Goal: Navigation & Orientation: Find specific page/section

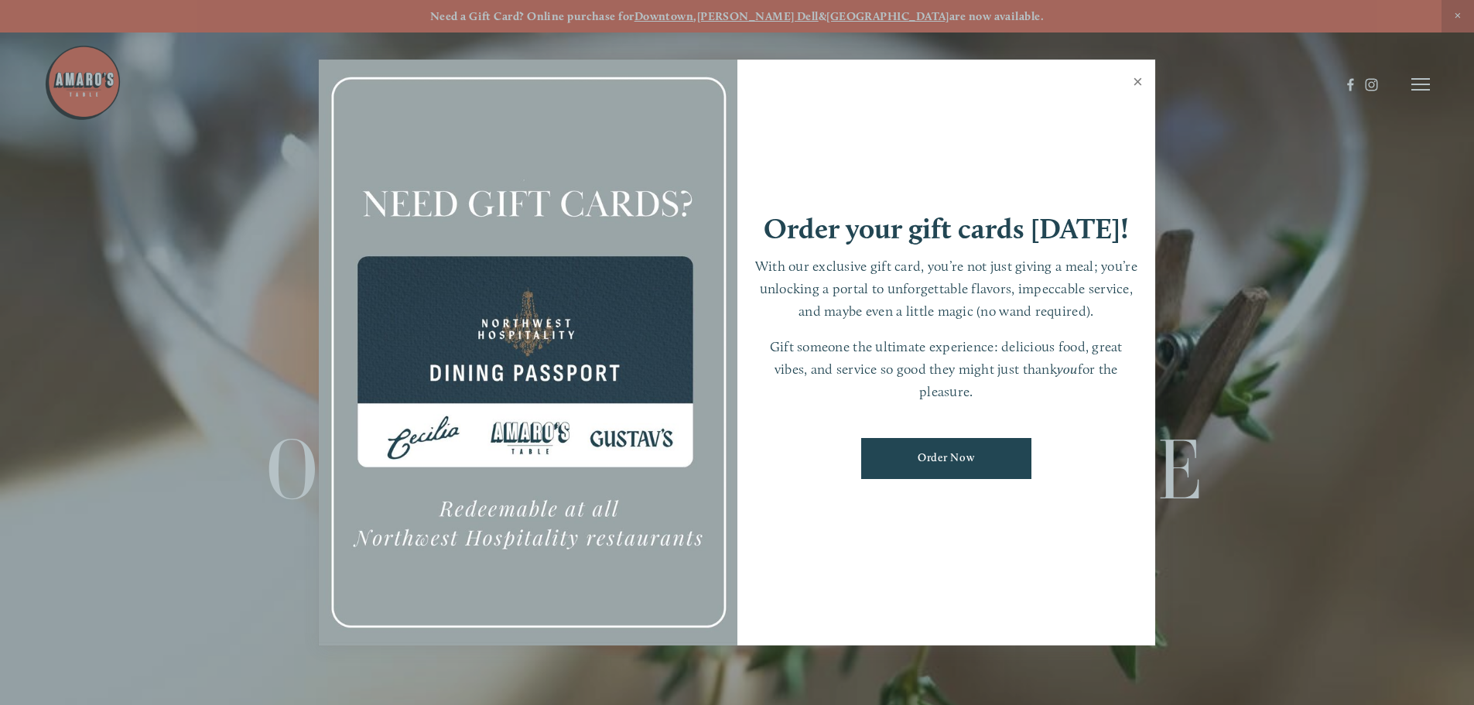
click at [1138, 82] on link "Close" at bounding box center [1138, 83] width 30 height 43
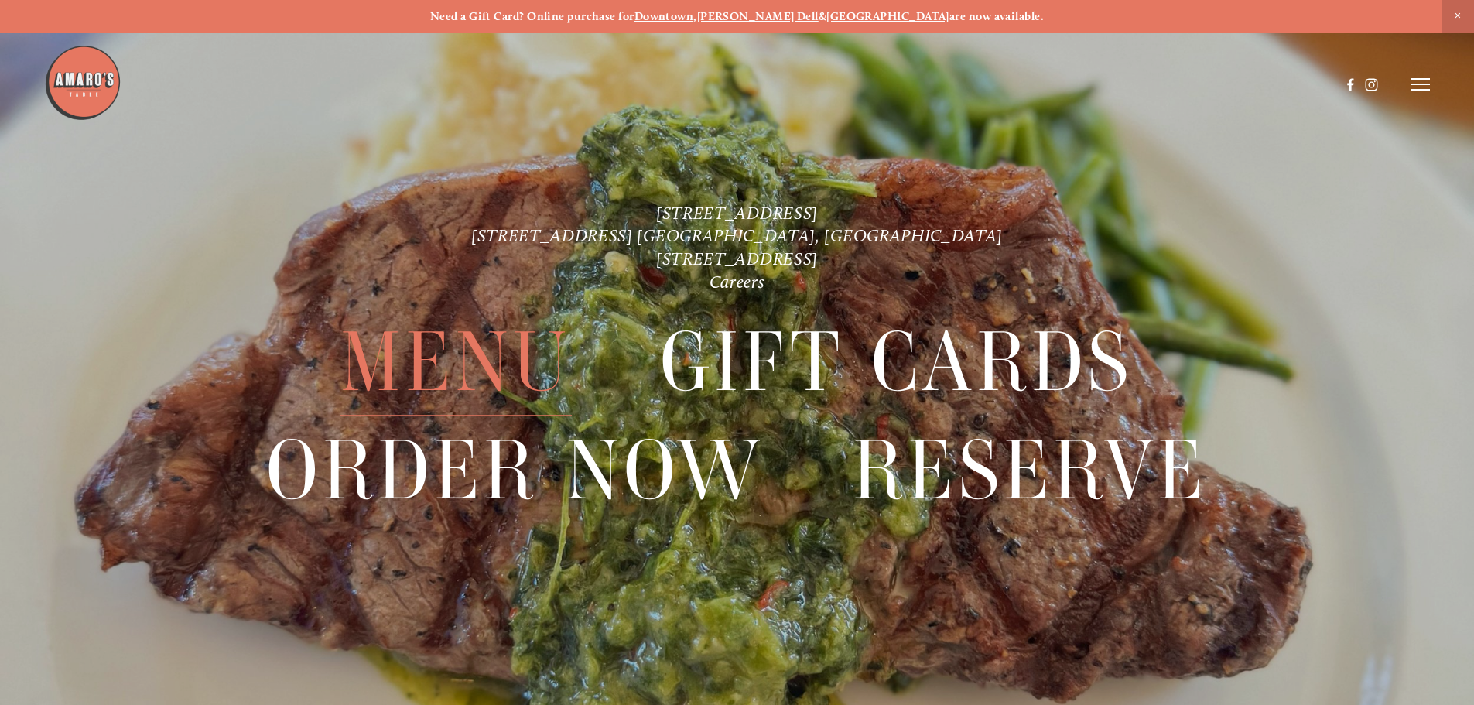
click at [439, 379] on span "Menu" at bounding box center [455, 363] width 231 height 107
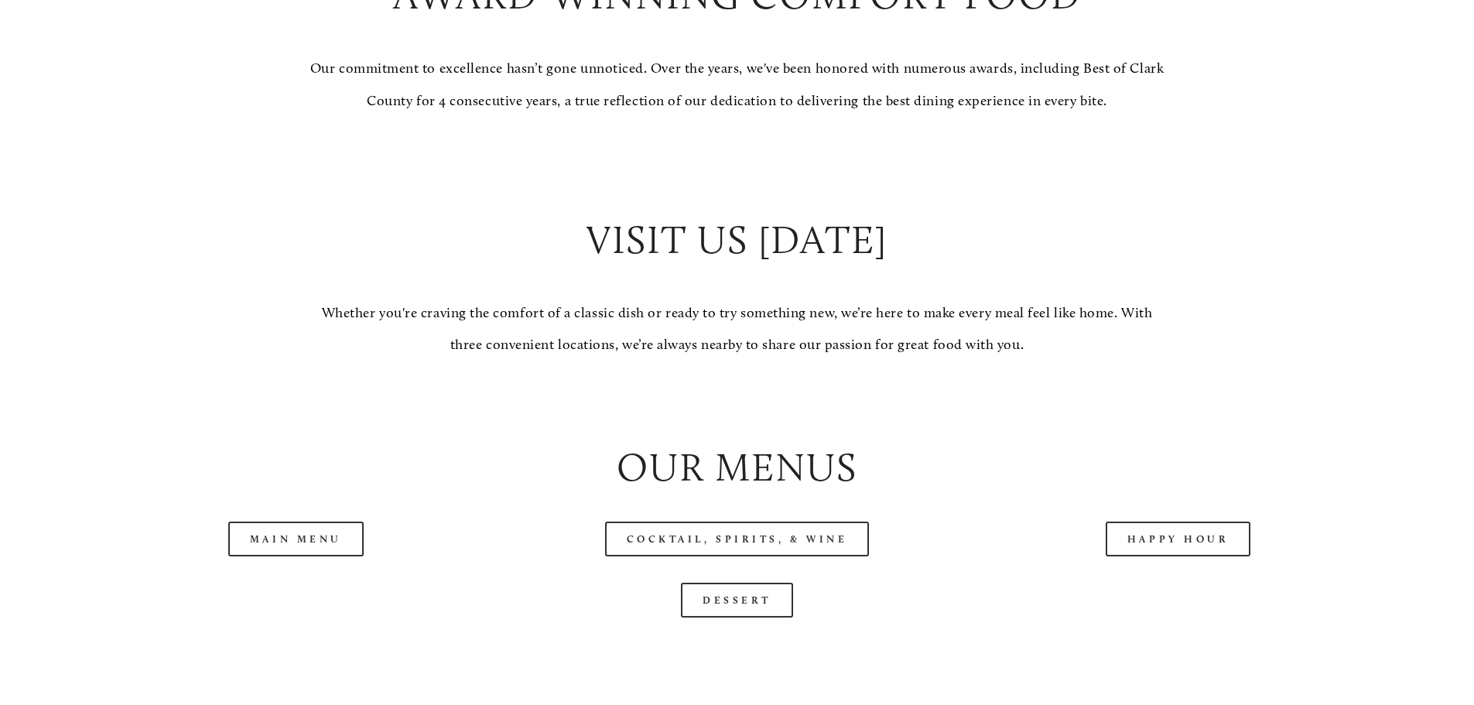
scroll to position [1470, 0]
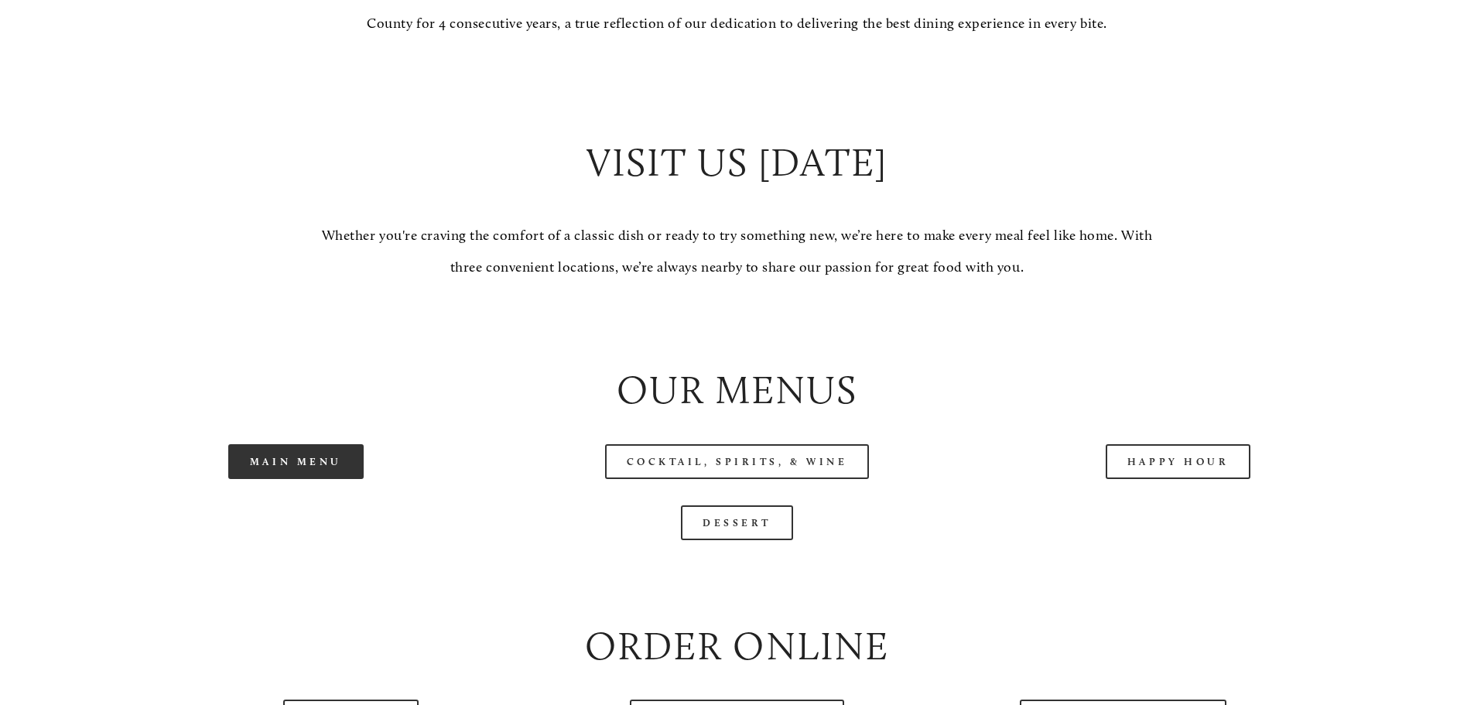
click at [323, 479] on link "Main Menu" at bounding box center [295, 461] width 135 height 35
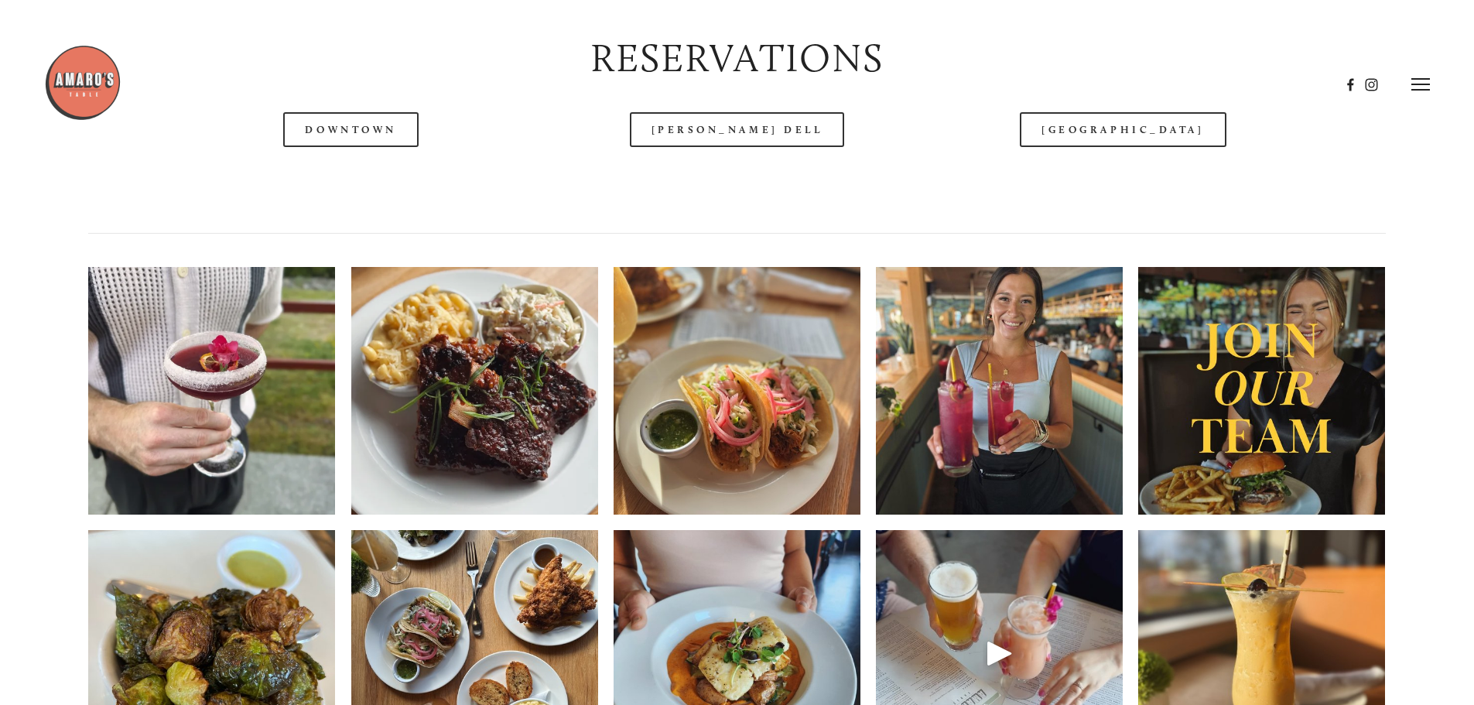
scroll to position [2167, 0]
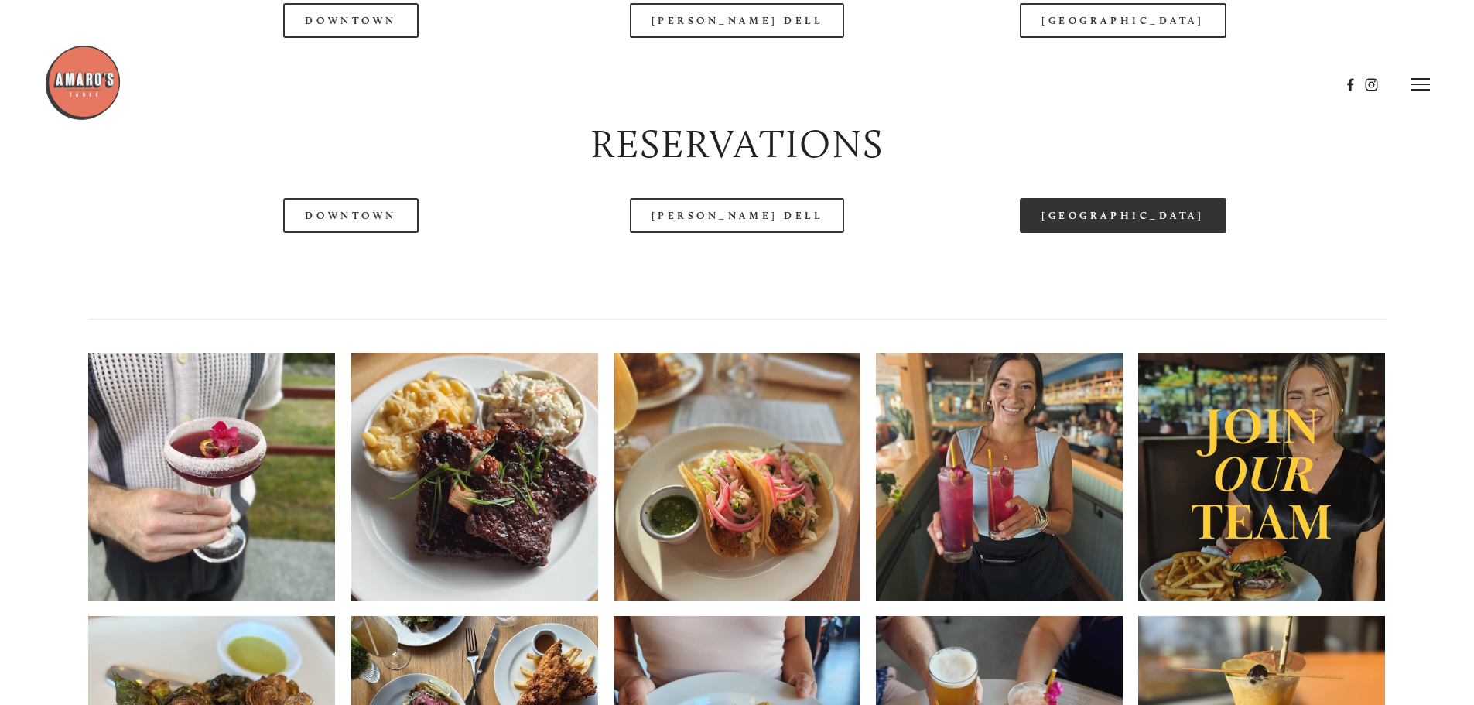
click at [1122, 233] on link "[GEOGRAPHIC_DATA]" at bounding box center [1123, 215] width 206 height 35
